Goal: Task Accomplishment & Management: Manage account settings

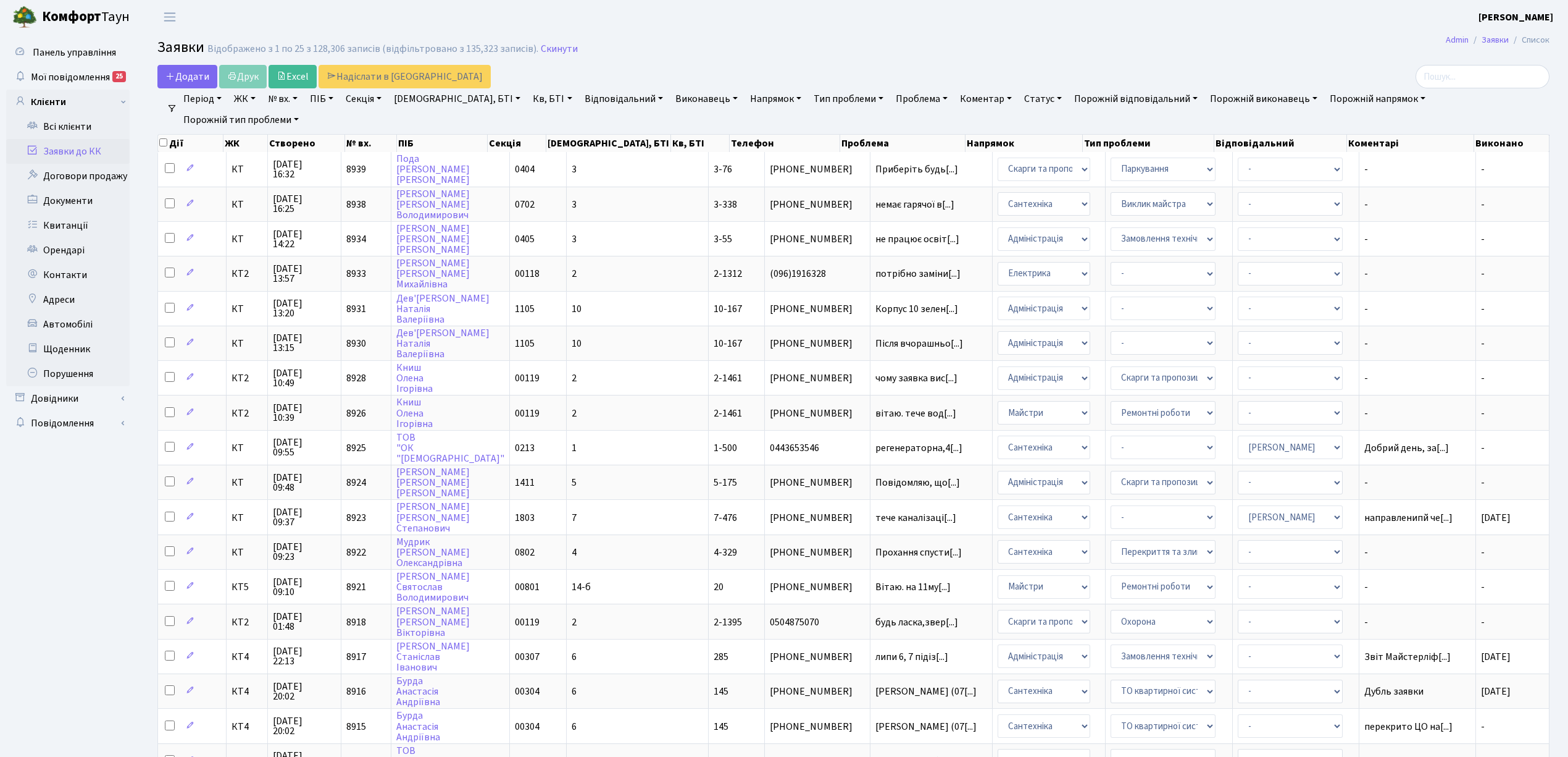
select select "25"
click at [117, 154] on link "Заявки до КК" at bounding box center [68, 151] width 123 height 25
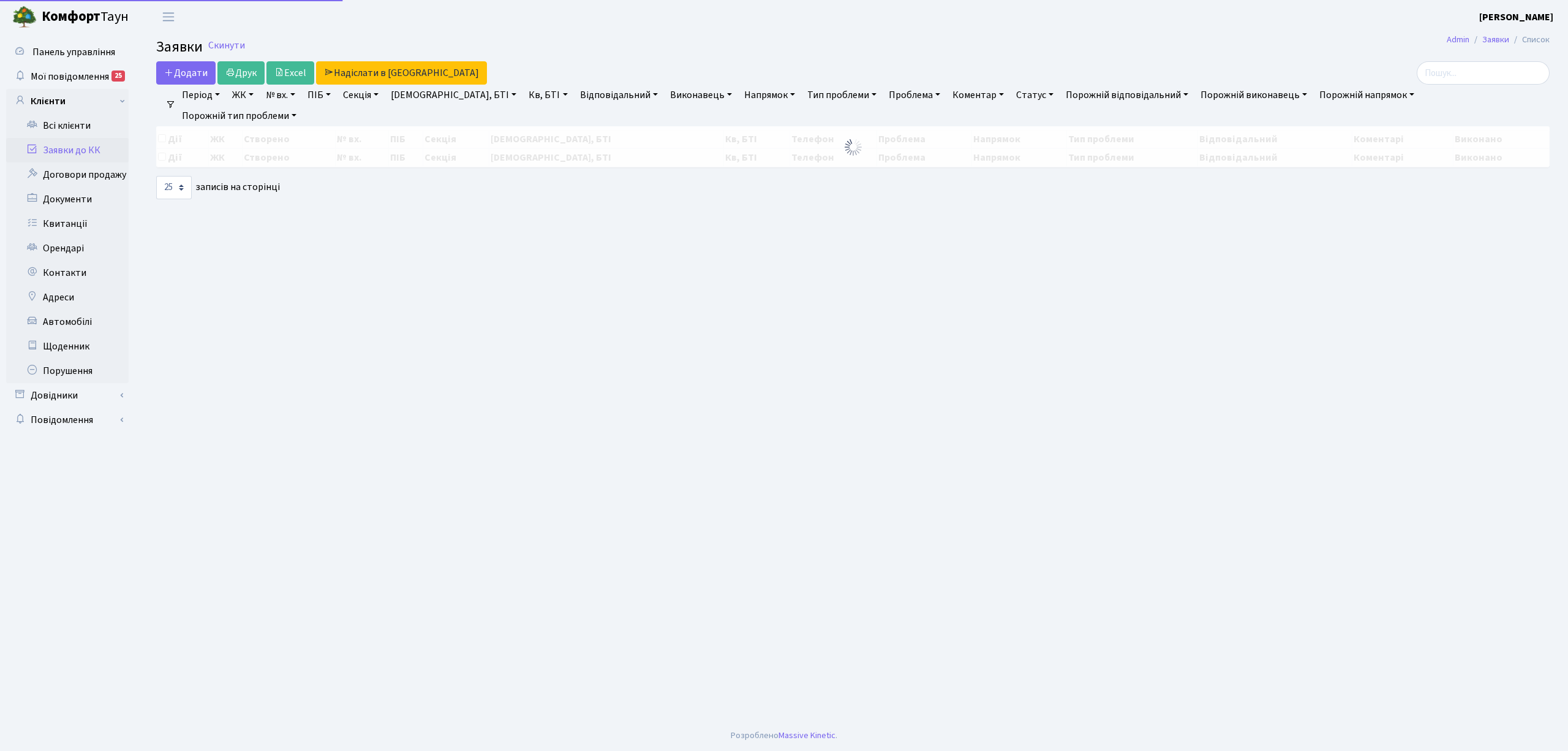
select select "25"
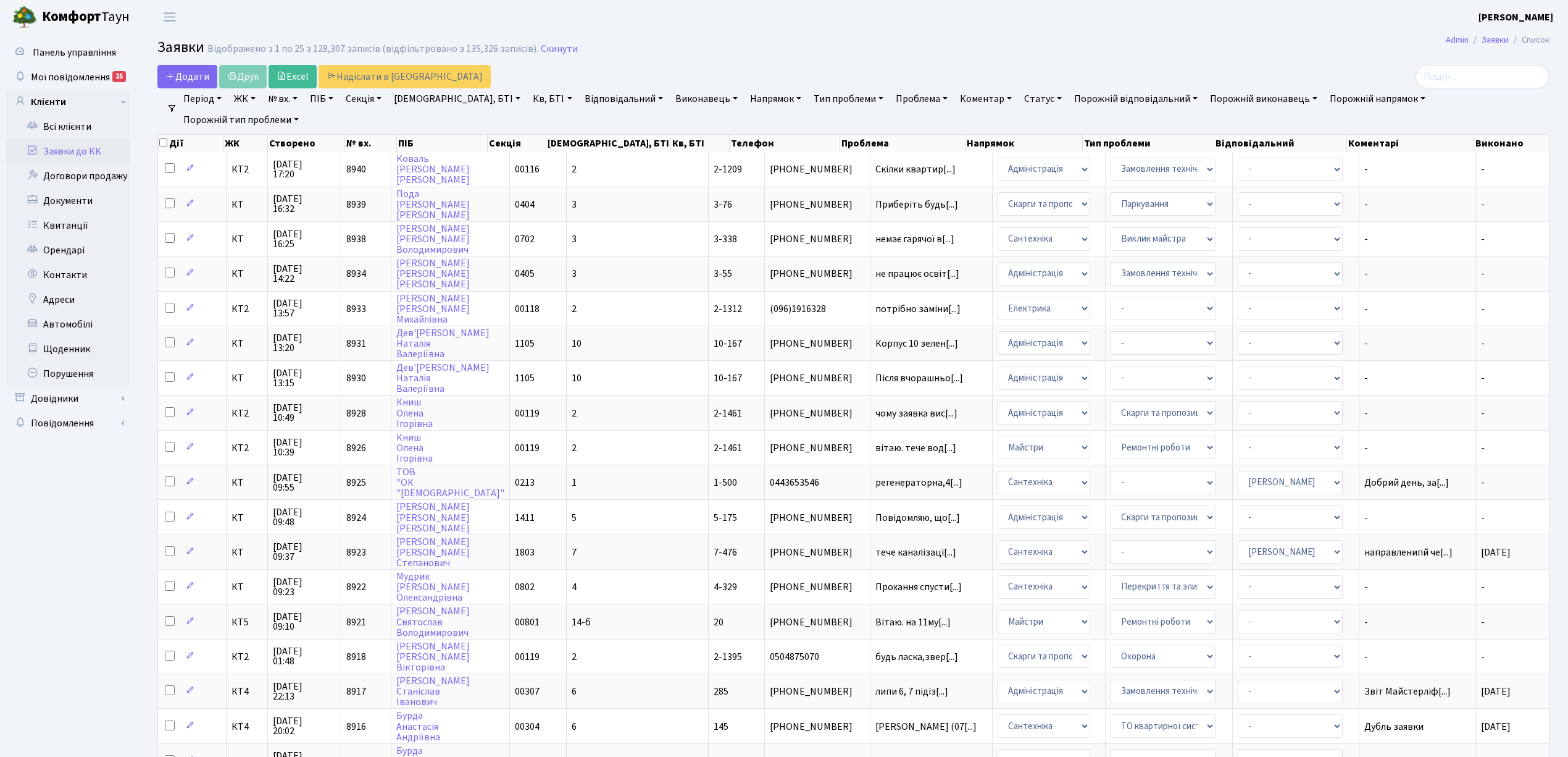
click at [106, 152] on link "Заявки до КК" at bounding box center [68, 151] width 123 height 25
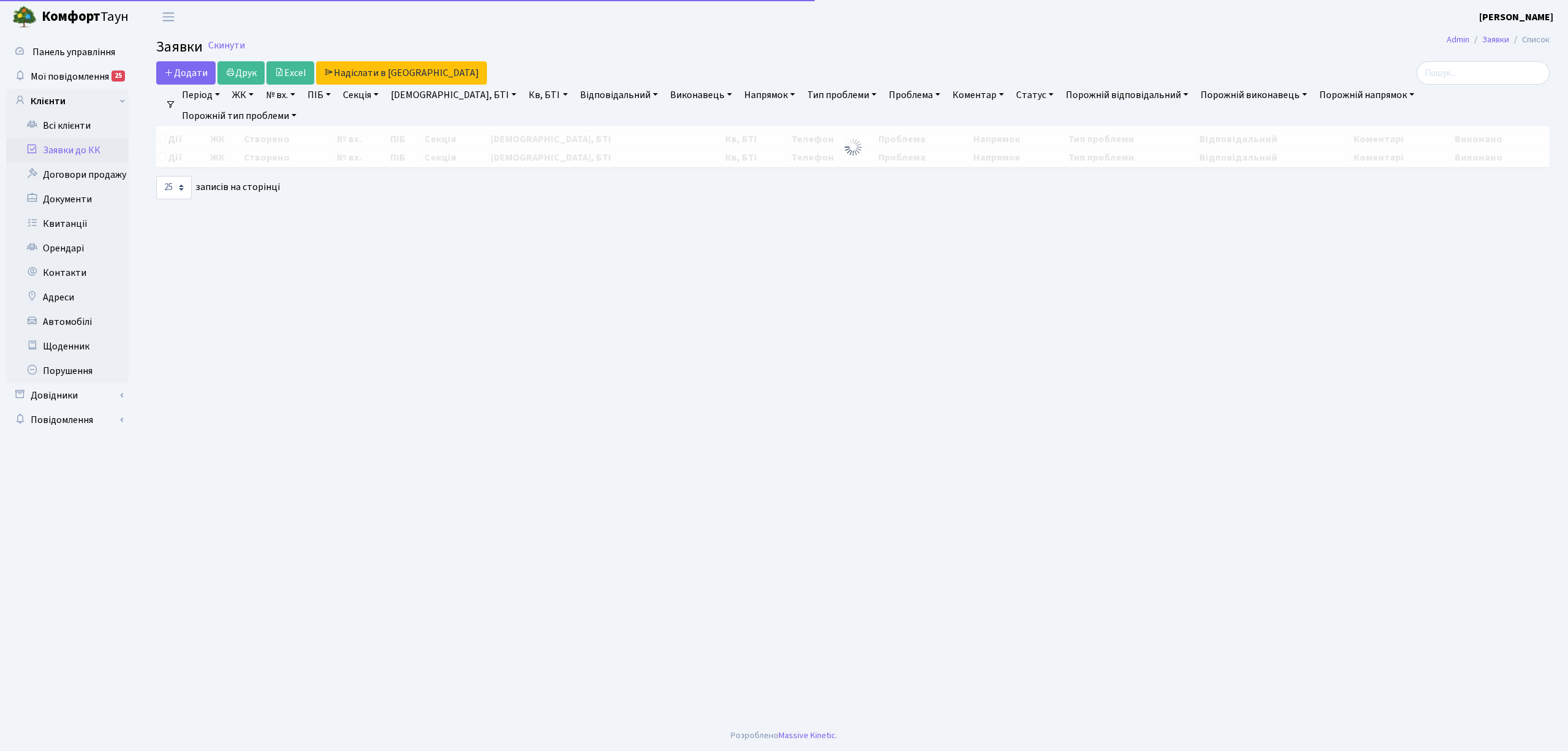
select select "25"
